Goal: Information Seeking & Learning: Learn about a topic

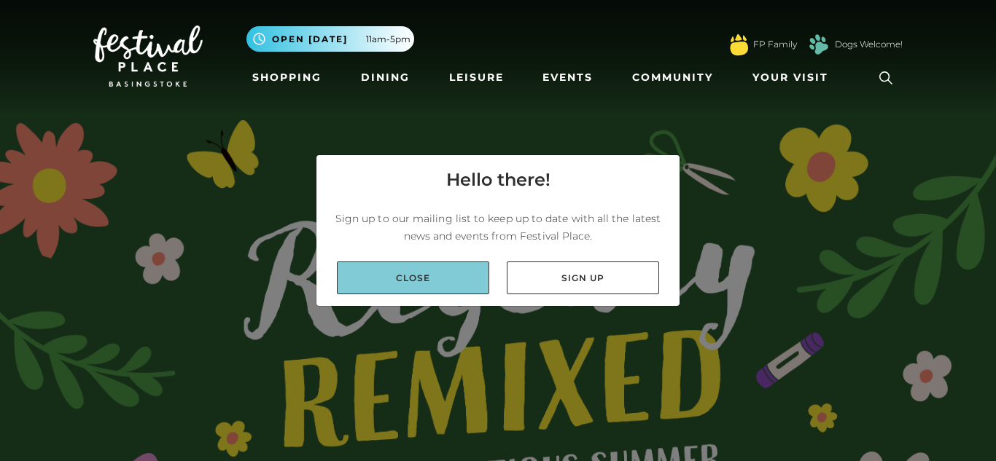
click at [424, 273] on link "Close" at bounding box center [413, 278] width 152 height 33
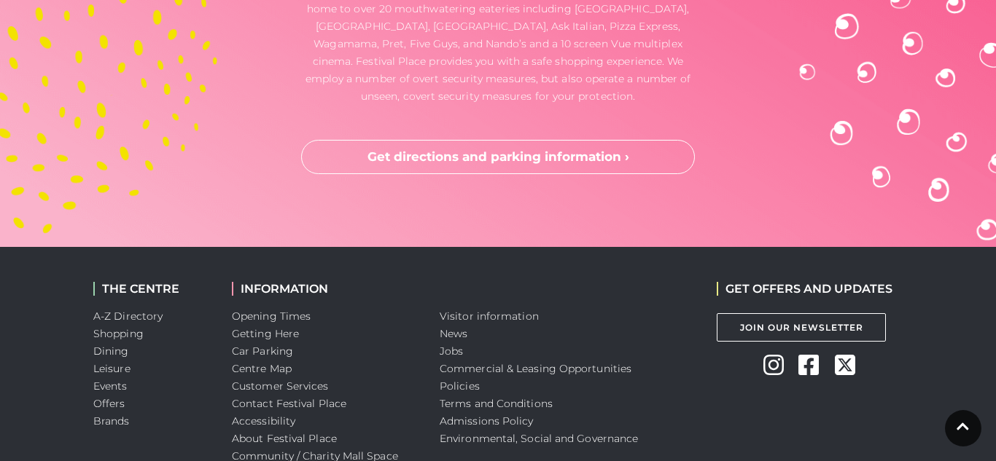
scroll to position [4364, 0]
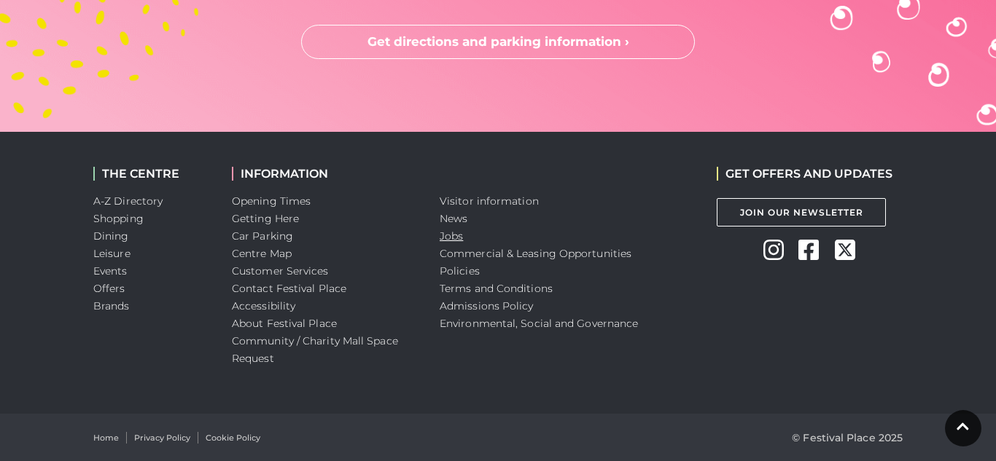
click at [452, 238] on link "Jobs" at bounding box center [451, 236] width 23 height 13
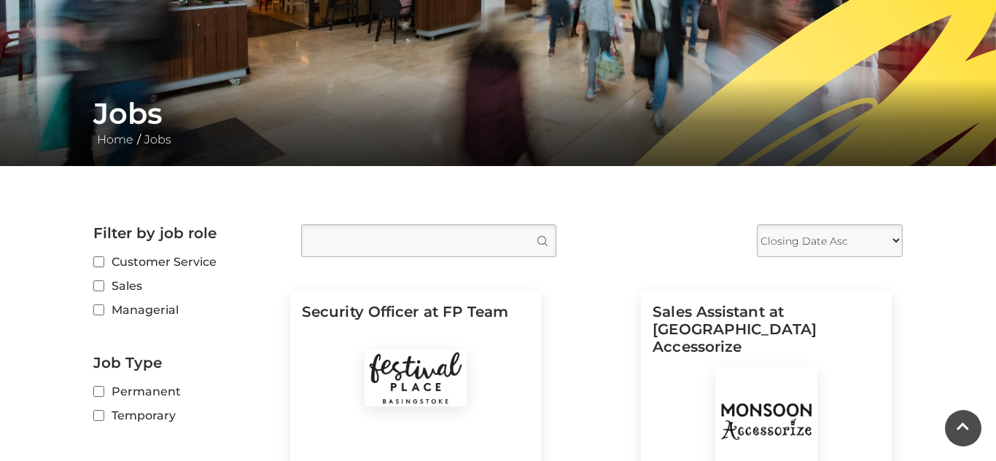
scroll to position [187, 0]
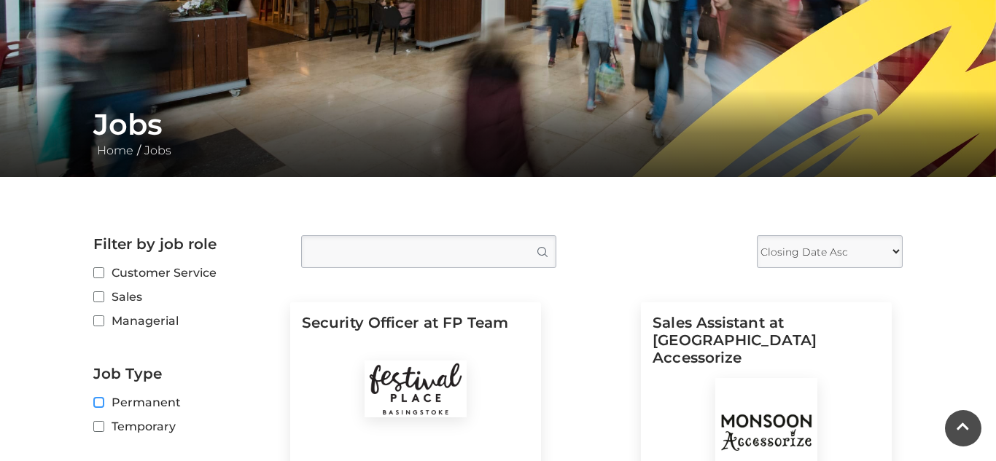
click at [94, 403] on input "Permanent" at bounding box center [97, 403] width 9 height 9
checkbox input "true"
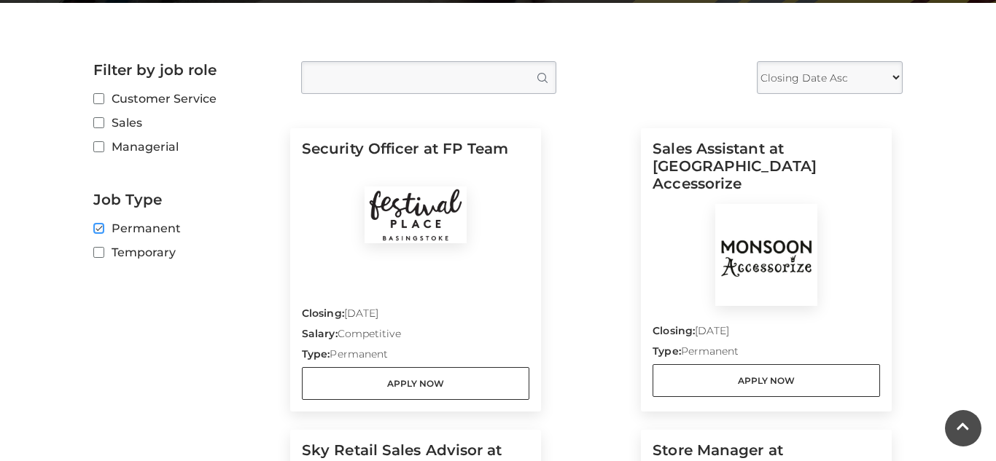
scroll to position [361, 0]
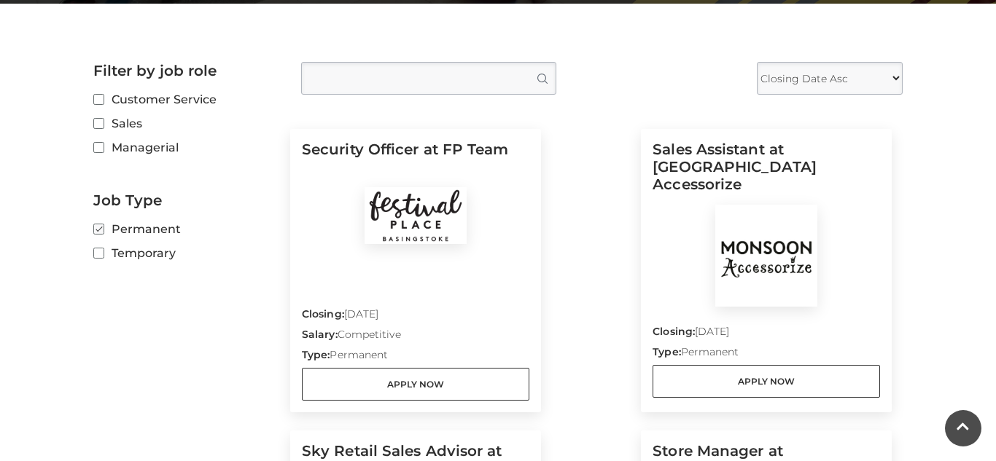
click at [815, 77] on select "Closing Date Asc Closing Date Desc" at bounding box center [830, 78] width 146 height 33
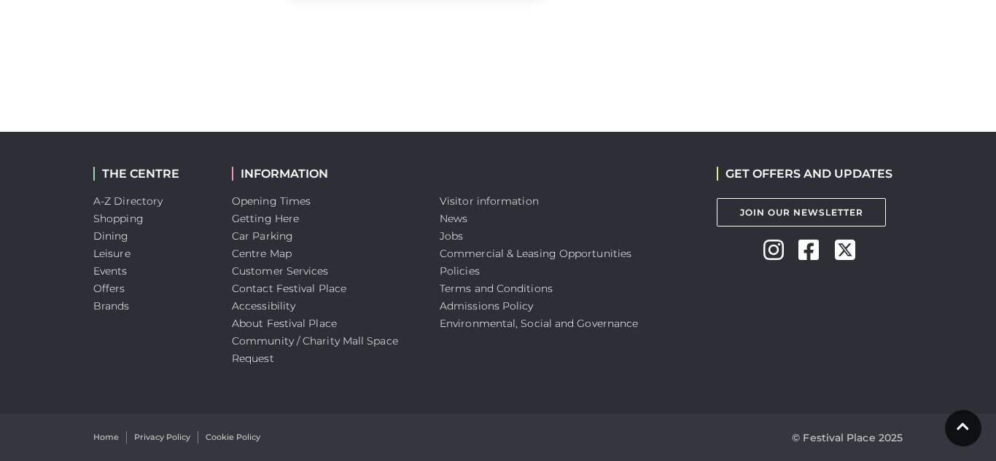
scroll to position [0, 0]
